Goal: Find specific page/section: Find specific page/section

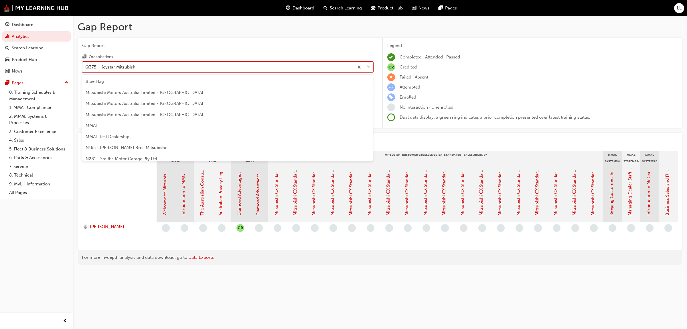
click at [136, 69] on div "Q375 - Keystar Mitsubishi" at bounding box center [110, 67] width 51 height 7
click at [86, 69] on input "Organisations option Q375 - Keystar Mitsubishi focused, 71 of 202. 202 results …" at bounding box center [85, 66] width 1 height 5
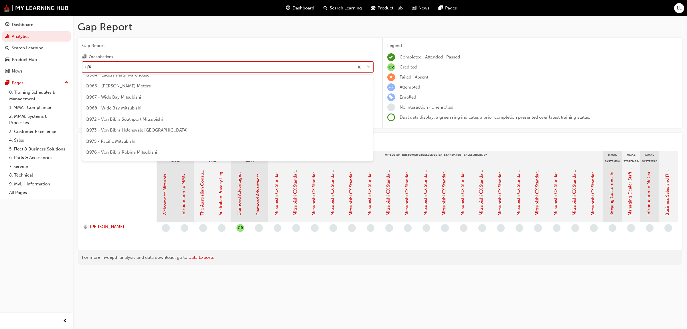
scroll to position [5, 0]
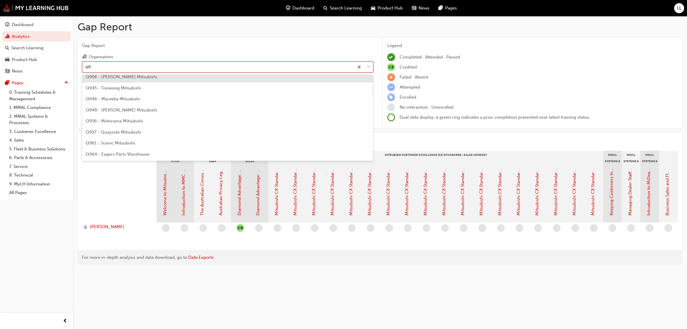
type input "q988"
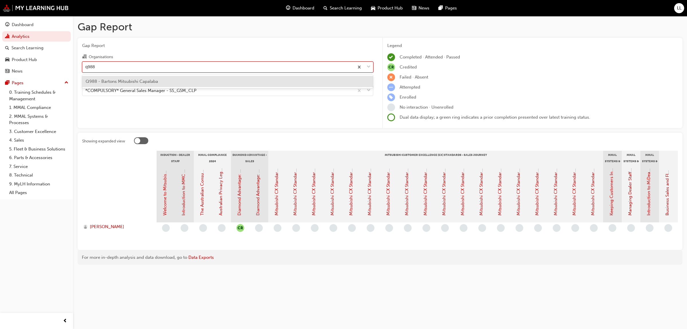
scroll to position [0, 0]
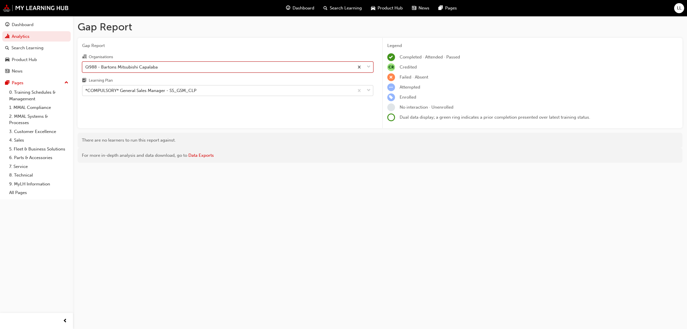
click at [141, 89] on div "*COMPULSORY* General Sales Manager - SS_GSM_CLP" at bounding box center [140, 90] width 111 height 7
click at [86, 89] on input "Learning Plan *COMPULSORY* General Sales Manager - SS_GSM_CLP" at bounding box center [85, 90] width 1 height 5
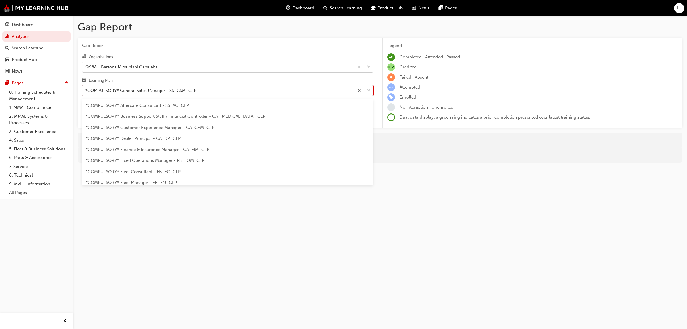
scroll to position [29, 0]
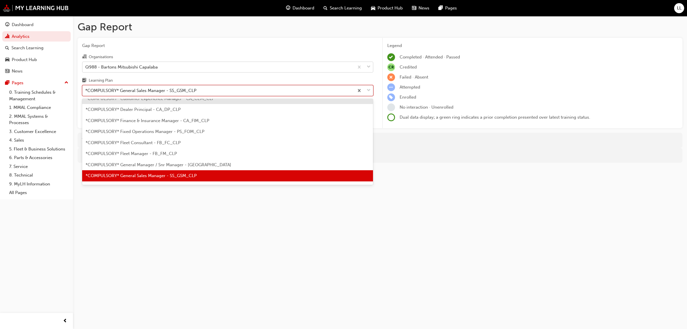
click at [188, 88] on div "*COMPULSORY* General Sales Manager - SS_GSM_CLP" at bounding box center [140, 90] width 111 height 7
click at [86, 88] on input "Learning Plan option *COMPULSORY* General Sales Manager - SS_GSM_CLP, selected.…" at bounding box center [85, 90] width 1 height 5
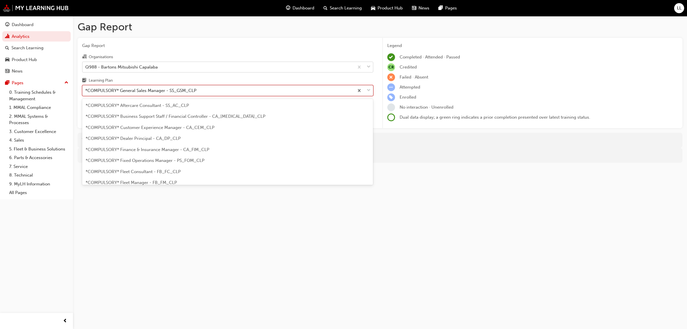
click at [188, 90] on div "*COMPULSORY* General Sales Manager - SS_GSM_CLP" at bounding box center [140, 90] width 111 height 7
click at [86, 90] on input "Learning Plan option *COMPULSORY* General Sales Manager - SS_GSM_CLP, selected.…" at bounding box center [85, 90] width 1 height 5
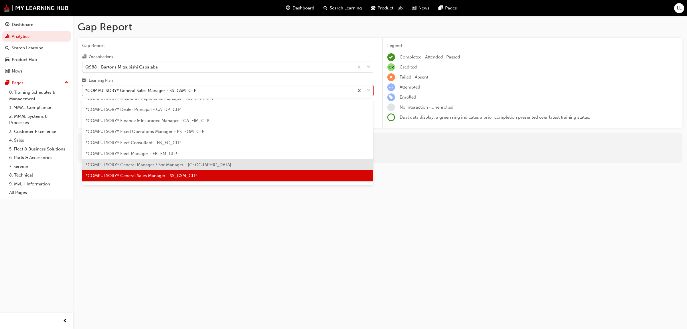
click at [183, 162] on span "*COMPULSORY* General Manager / Snr Manager - [GEOGRAPHIC_DATA]" at bounding box center [159, 164] width 146 height 5
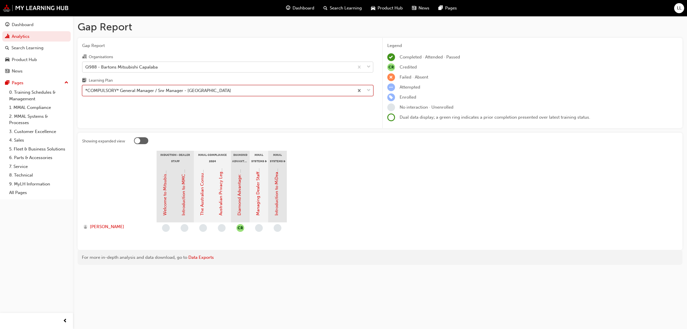
click at [223, 93] on div "*COMPULSORY* General Manager / Snr Manager - [GEOGRAPHIC_DATA]" at bounding box center [218, 91] width 272 height 10
click at [86, 93] on input "Learning Plan option *COMPULSORY* General Manager / Snr Manager - [GEOGRAPHIC_D…" at bounding box center [85, 90] width 1 height 5
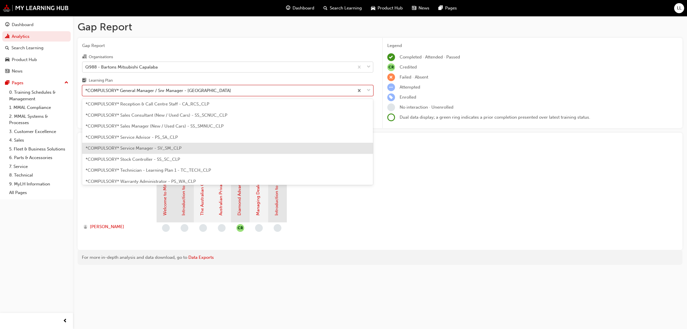
scroll to position [161, 0]
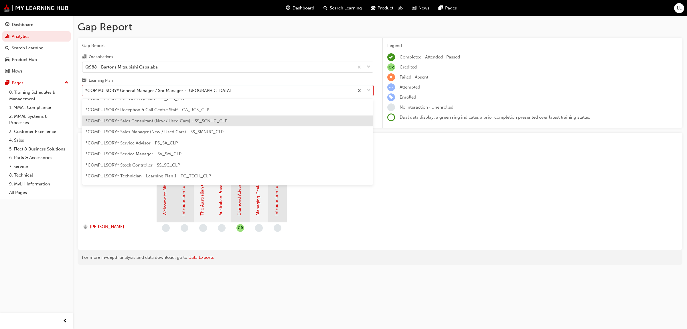
click at [204, 122] on span "*COMPULSORY* Sales Consultant (New / Used Cars) - SS_SCNUC_CLP" at bounding box center [157, 120] width 142 height 5
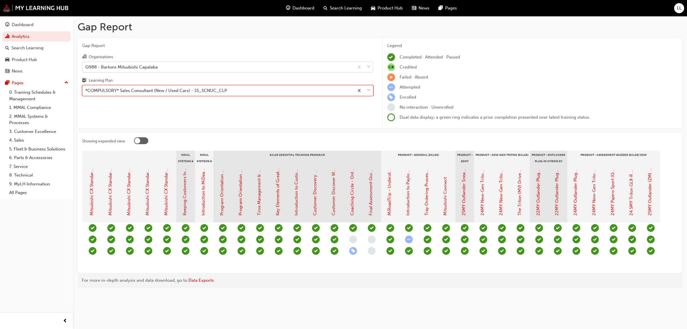
scroll to position [0, 428]
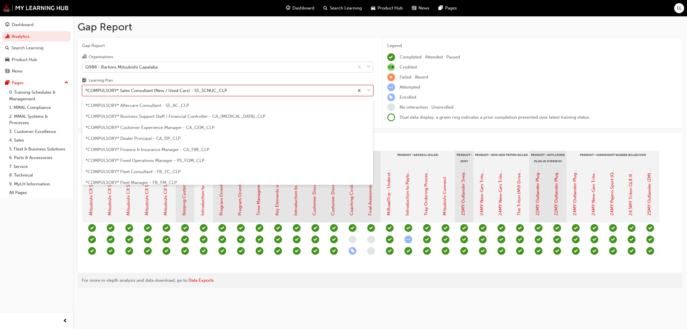
click at [220, 90] on div "*COMPULSORY* Sales Consultant (New / Used Cars) - SS_SCNUC_CLP" at bounding box center [156, 90] width 142 height 7
click at [86, 90] on input "Learning Plan option *COMPULSORY* Sales Consultant (New / Used Cars) - SS_SCNUC…" at bounding box center [85, 90] width 1 height 5
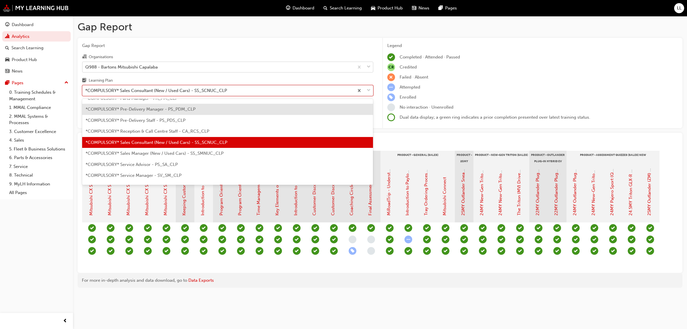
scroll to position [142, 0]
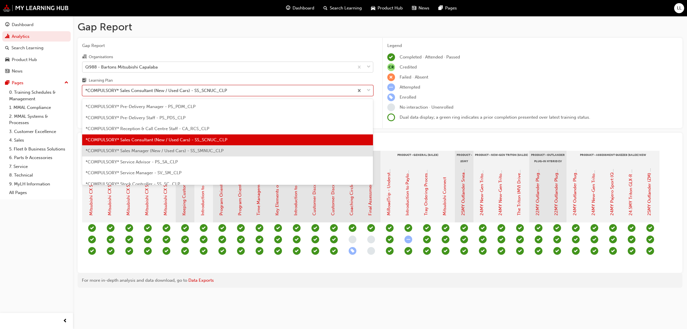
click at [204, 150] on span "*COMPULSORY* Sales Manager (New / Used Cars) - SS_SMNUC_CLP" at bounding box center [155, 150] width 138 height 5
